Goal: Task Accomplishment & Management: Use online tool/utility

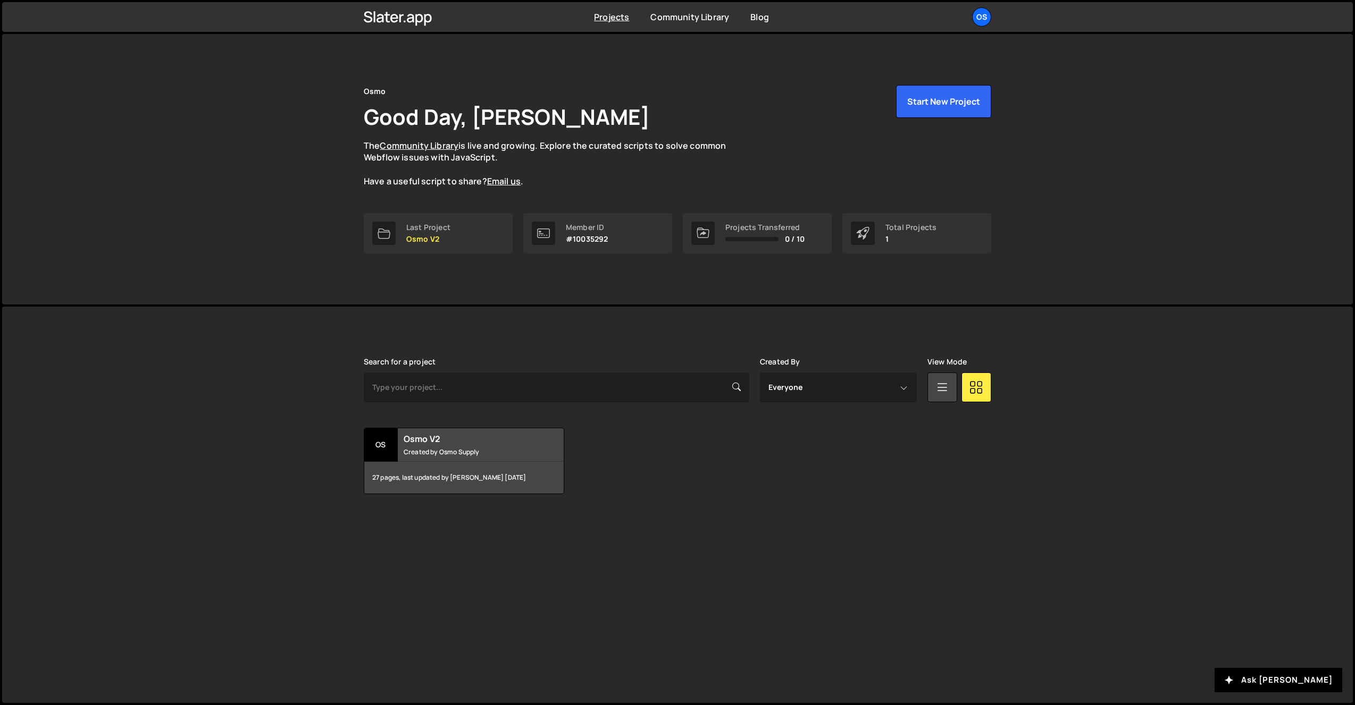
click at [982, 21] on div "Os" at bounding box center [981, 16] width 19 height 19
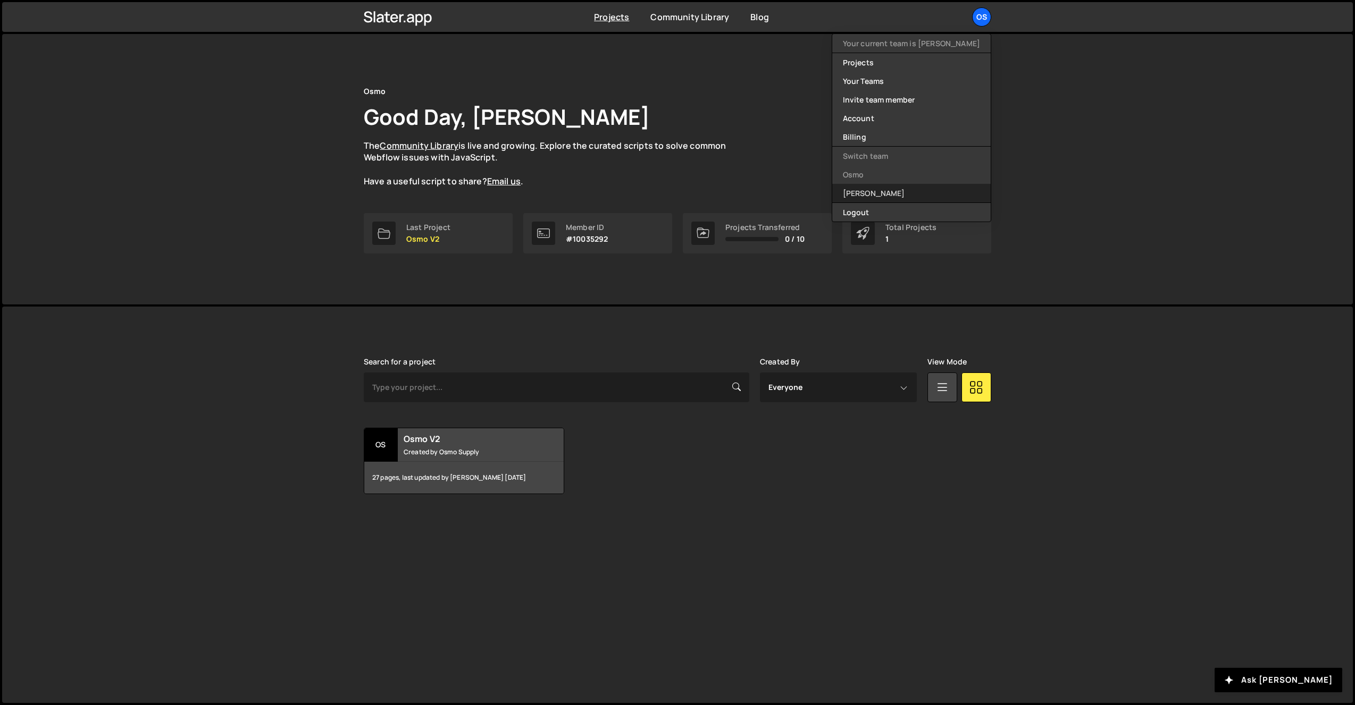
click at [902, 188] on link "[PERSON_NAME]" at bounding box center [911, 193] width 158 height 19
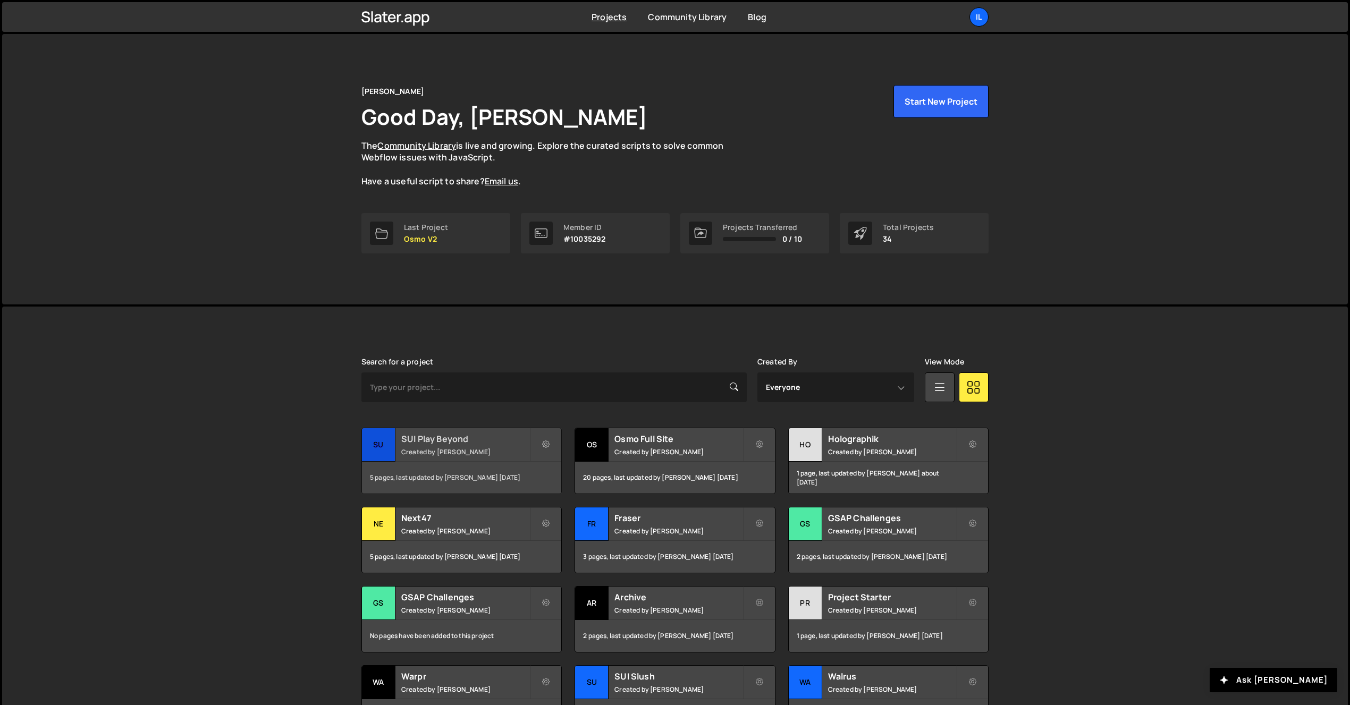
scroll to position [111, 0]
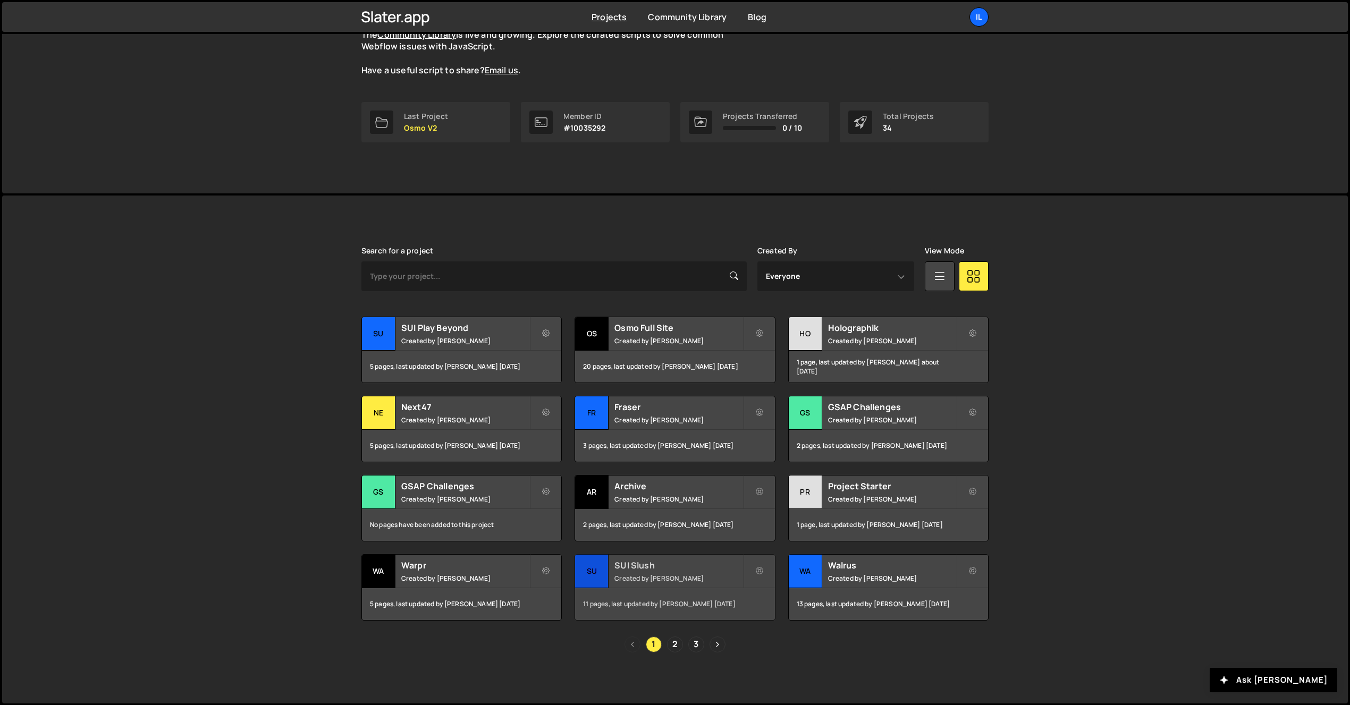
click at [611, 573] on div "SUI Slush Created by Ilja van Eck" at bounding box center [674, 571] width 199 height 33
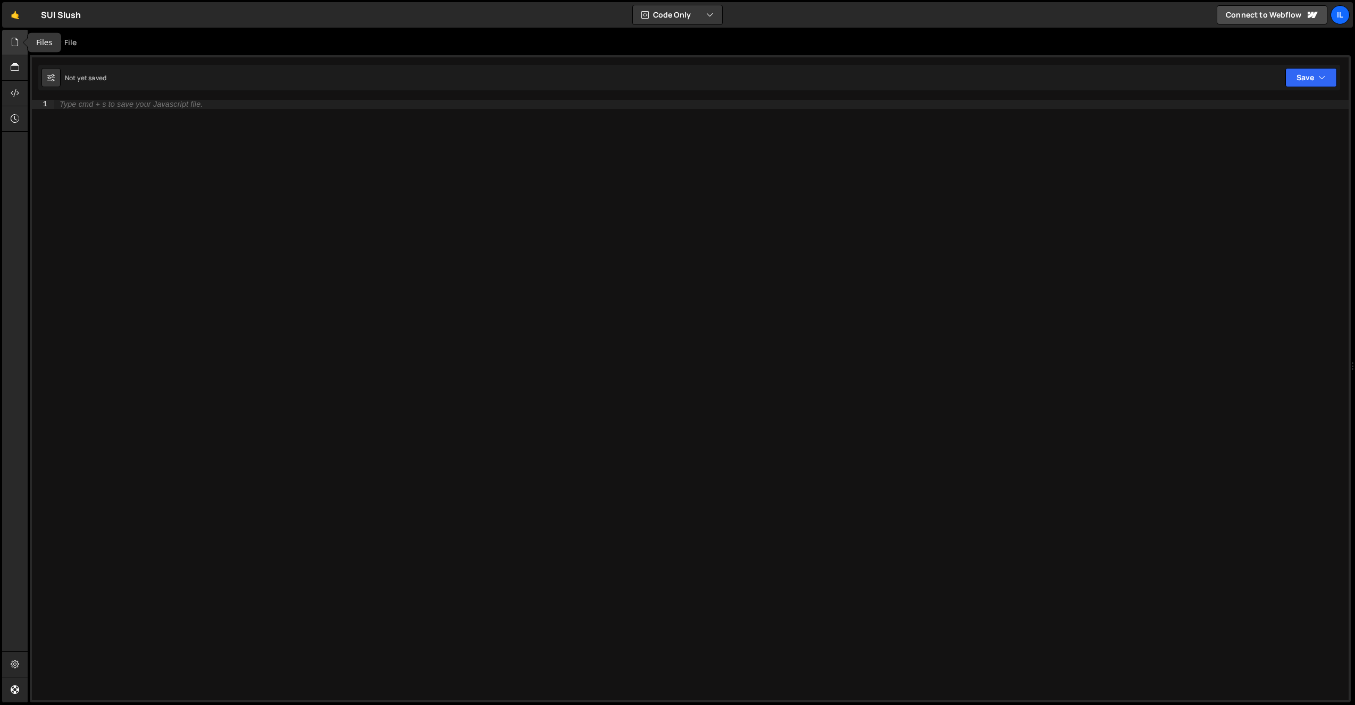
click at [5, 41] on div at bounding box center [15, 43] width 26 height 26
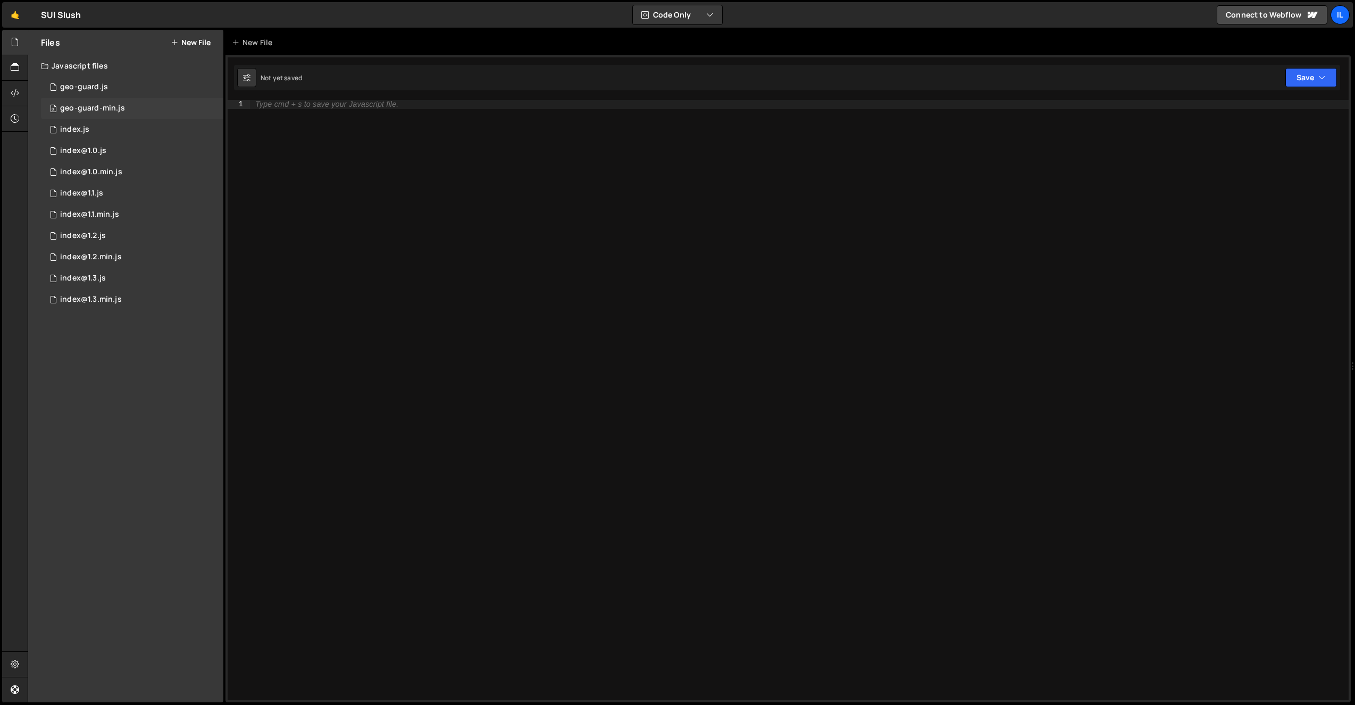
click at [74, 104] on div "geo-guard-min.js" at bounding box center [92, 109] width 65 height 10
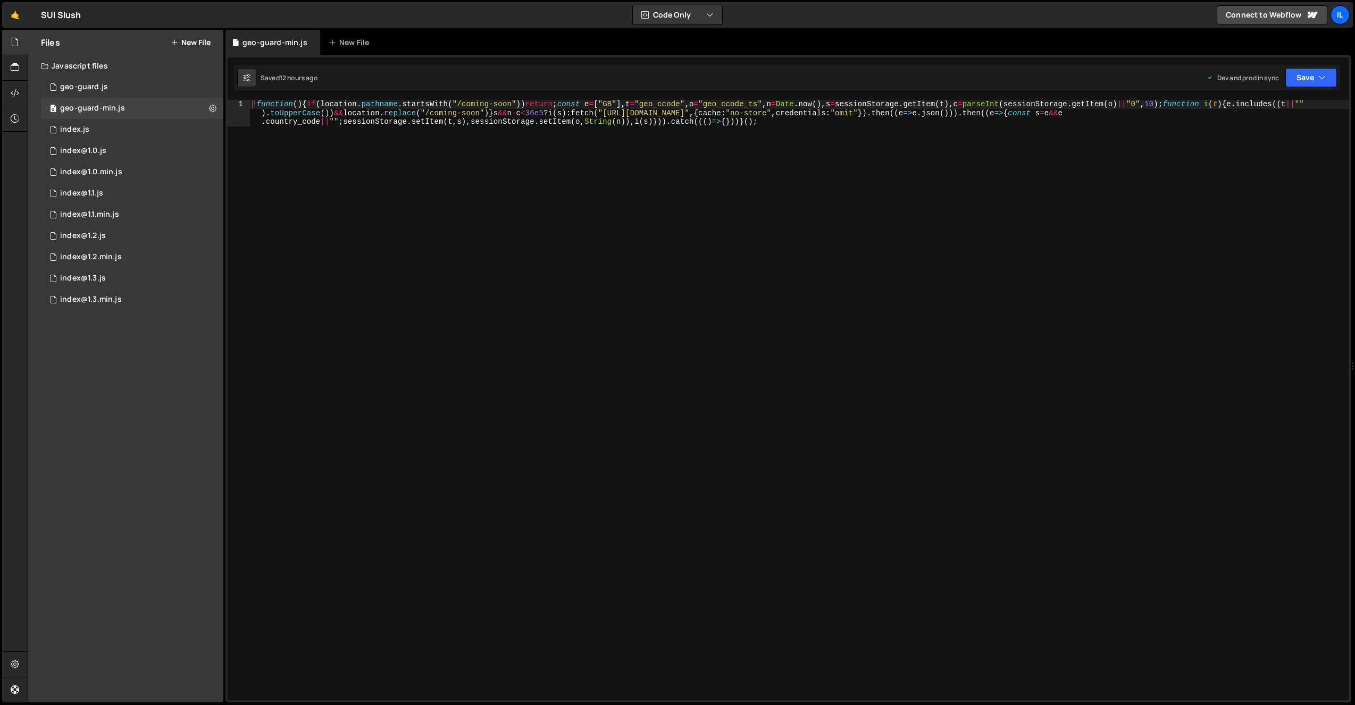
click at [404, 189] on div "! function ( ) { if ( location . pathname . startsWith ( "/coming-soon" )) retu…" at bounding box center [799, 426] width 1098 height 653
drag, startPoint x: 481, startPoint y: 114, endPoint x: 429, endPoint y: 116, distance: 51.6
click at [429, 116] on div "! function ( ) { if ( location . pathname . startsWith ( "/coming-soon" )) retu…" at bounding box center [799, 426] width 1098 height 653
type textarea "!function(){if(location.pathname.startsWith("/coming-soon"))return;const e=["GB…"
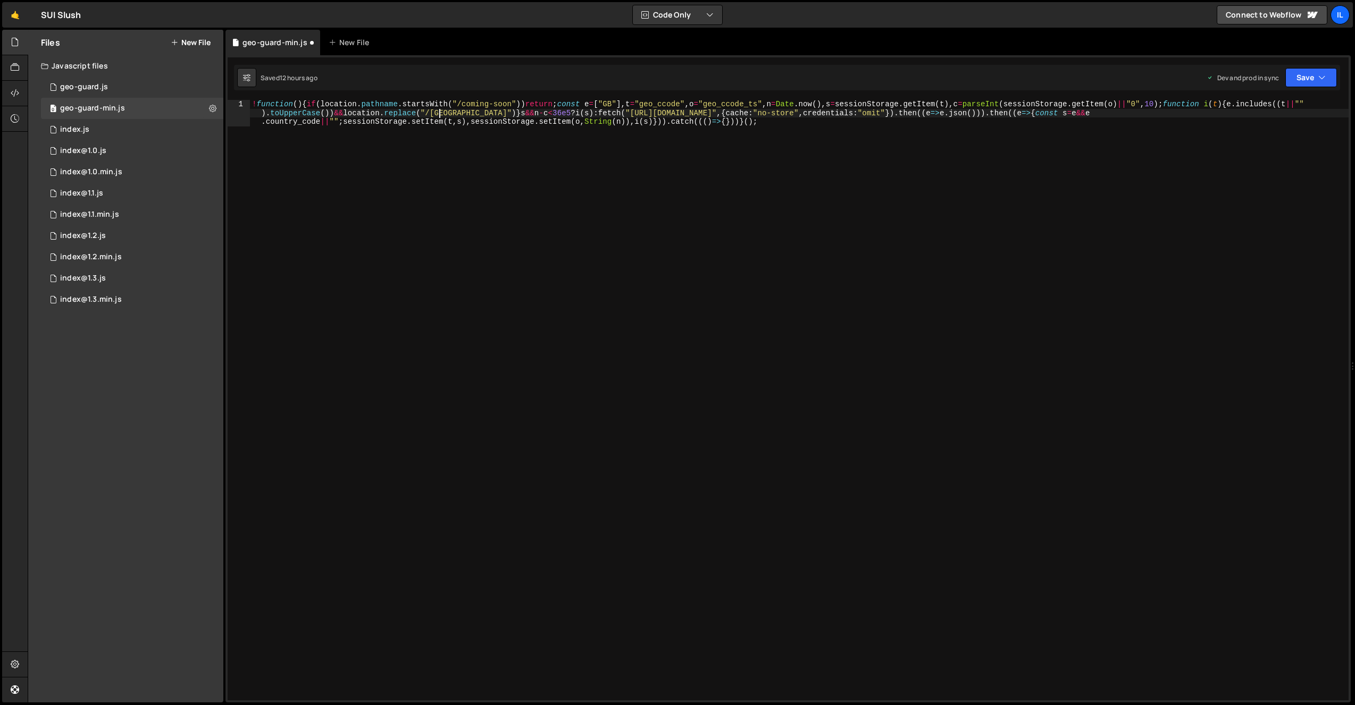
click at [475, 171] on div "! function ( ) { if ( location . pathname . startsWith ( "/coming-soon" )) retu…" at bounding box center [799, 426] width 1098 height 653
click at [1314, 72] on button "Save" at bounding box center [1311, 77] width 52 height 19
click at [1279, 144] on div "Saved 12 hours ago" at bounding box center [1275, 150] width 111 height 13
click at [15, 16] on link "🤙" at bounding box center [15, 15] width 26 height 26
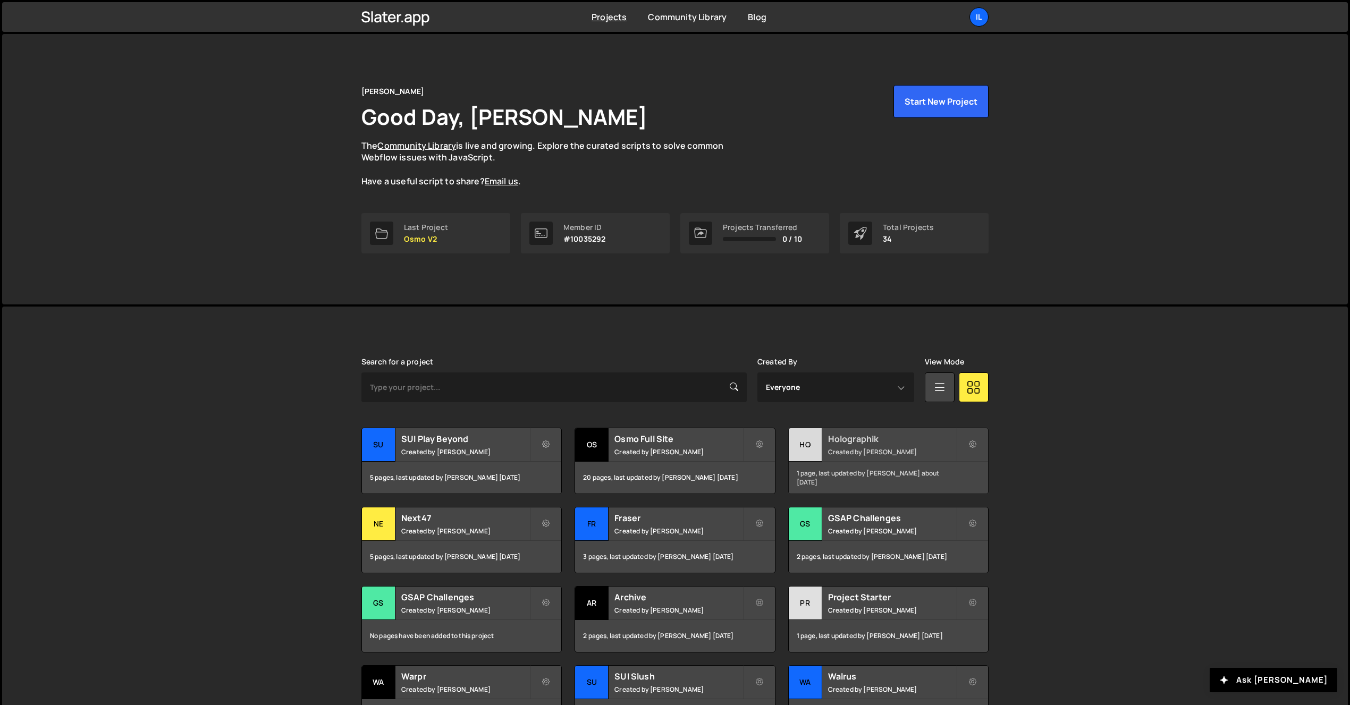
click at [933, 448] on small "Created by Ilja van Eck" at bounding box center [892, 452] width 128 height 9
